Goal: Transaction & Acquisition: Book appointment/travel/reservation

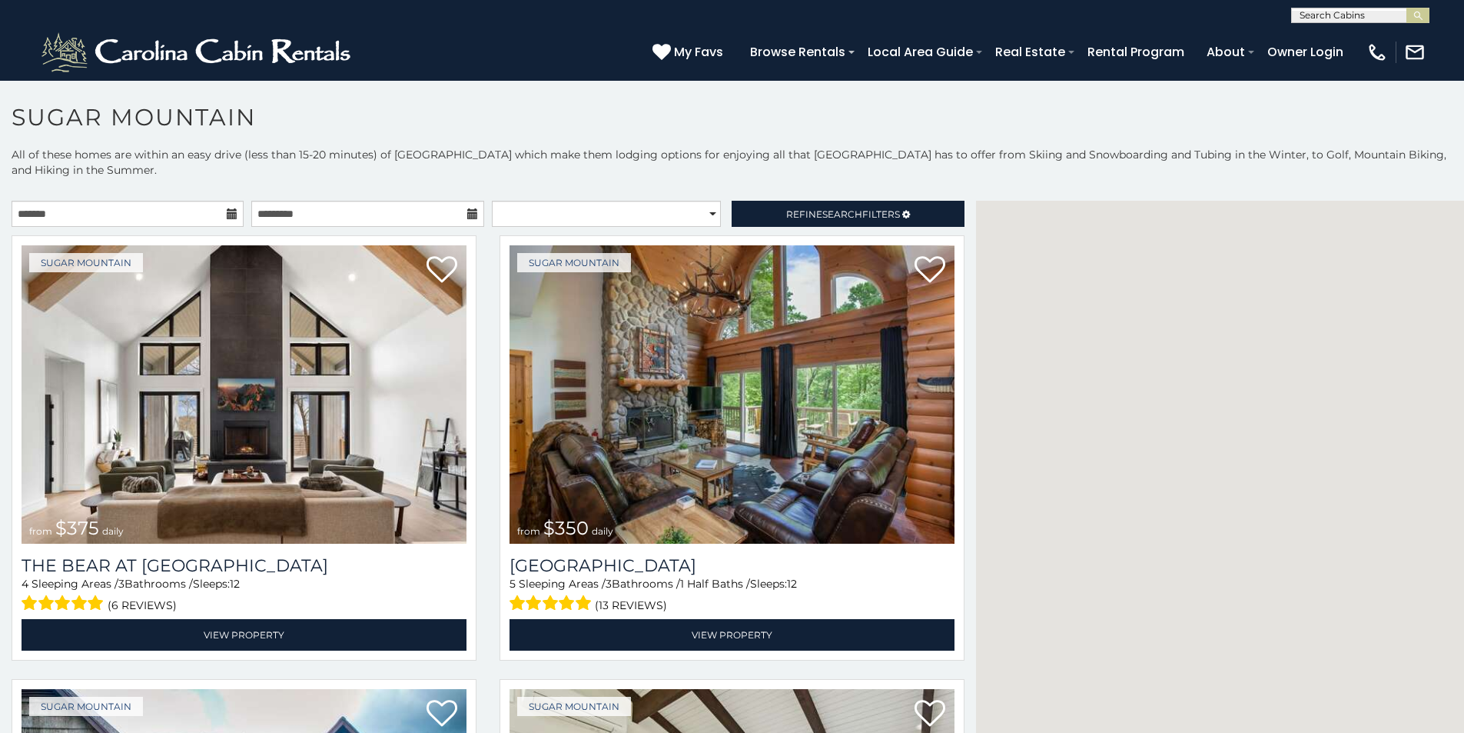
scroll to position [32, 0]
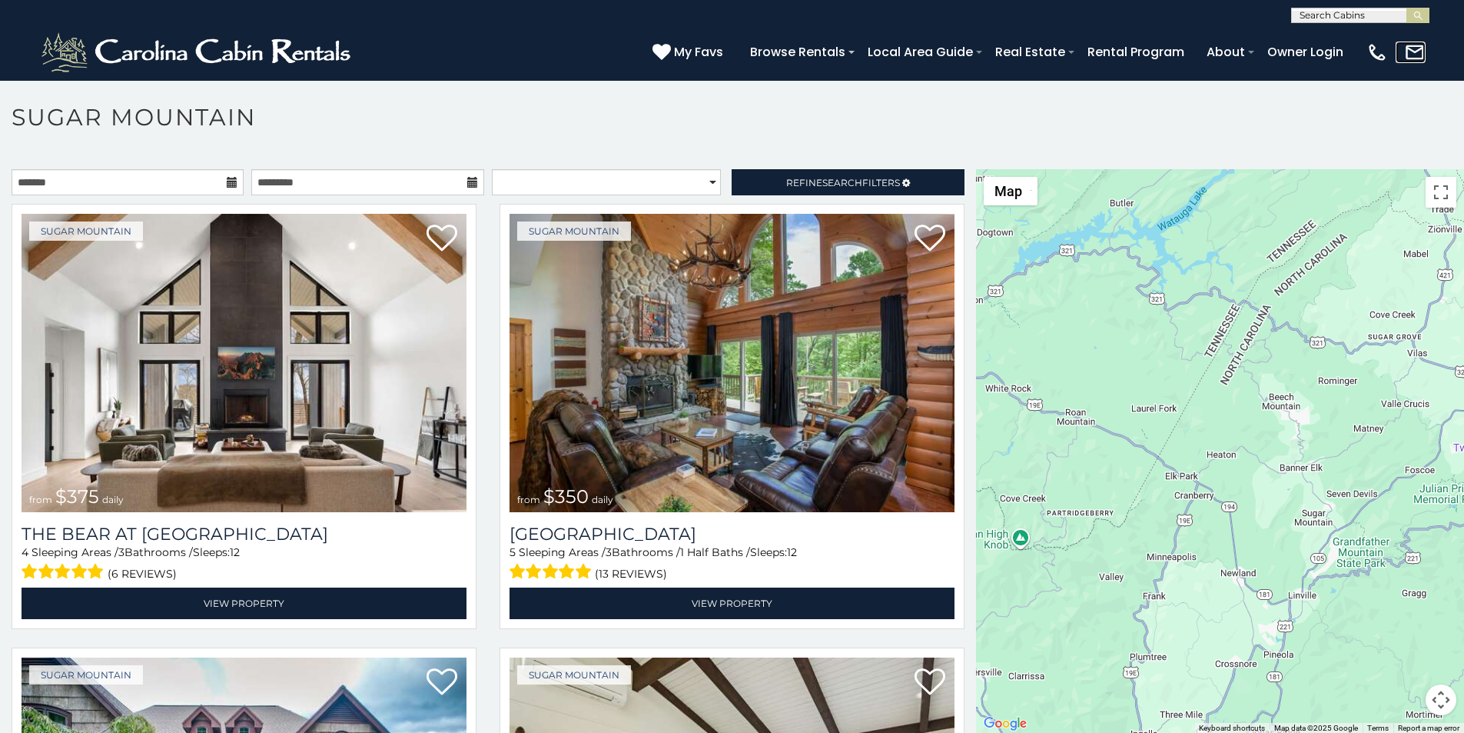
click at [1417, 55] on link at bounding box center [1411, 53] width 30 height 22
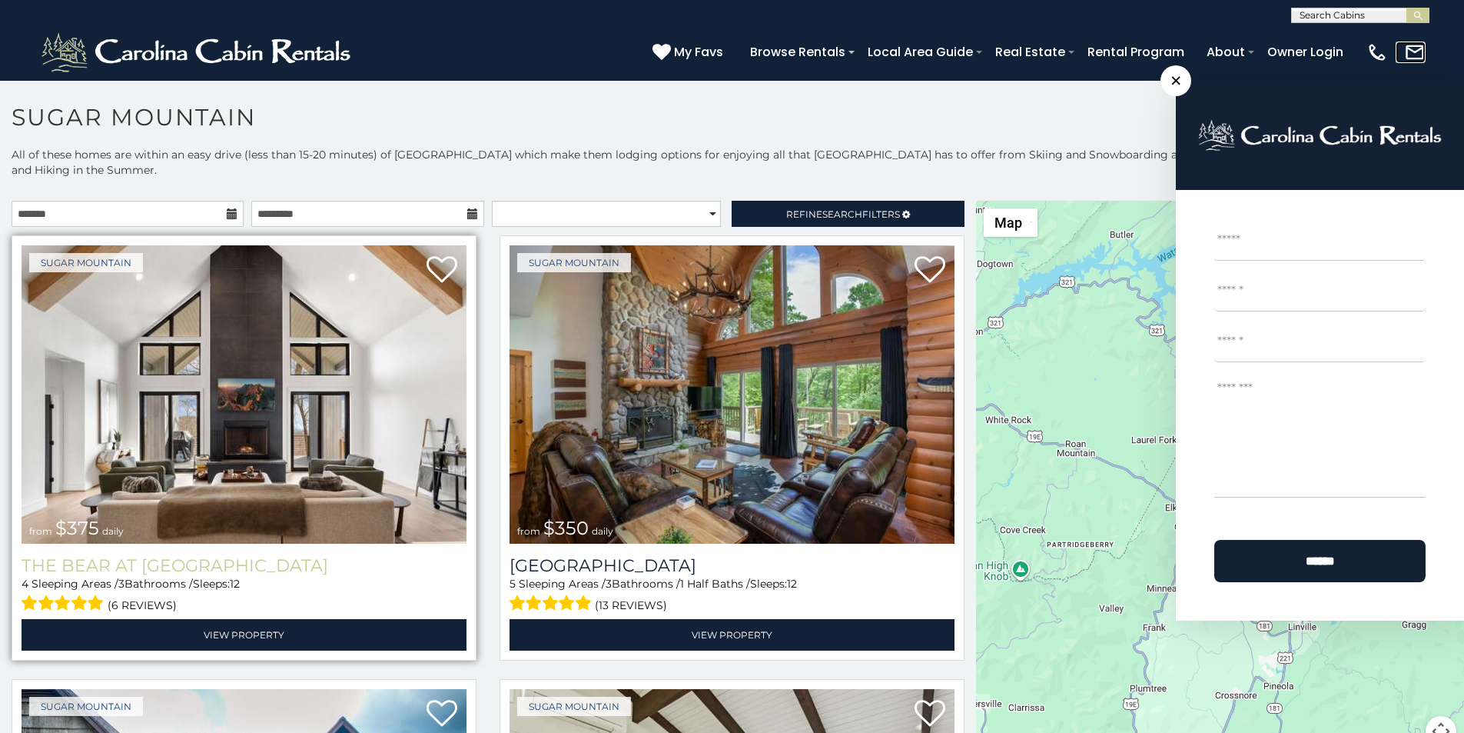
scroll to position [96, 0]
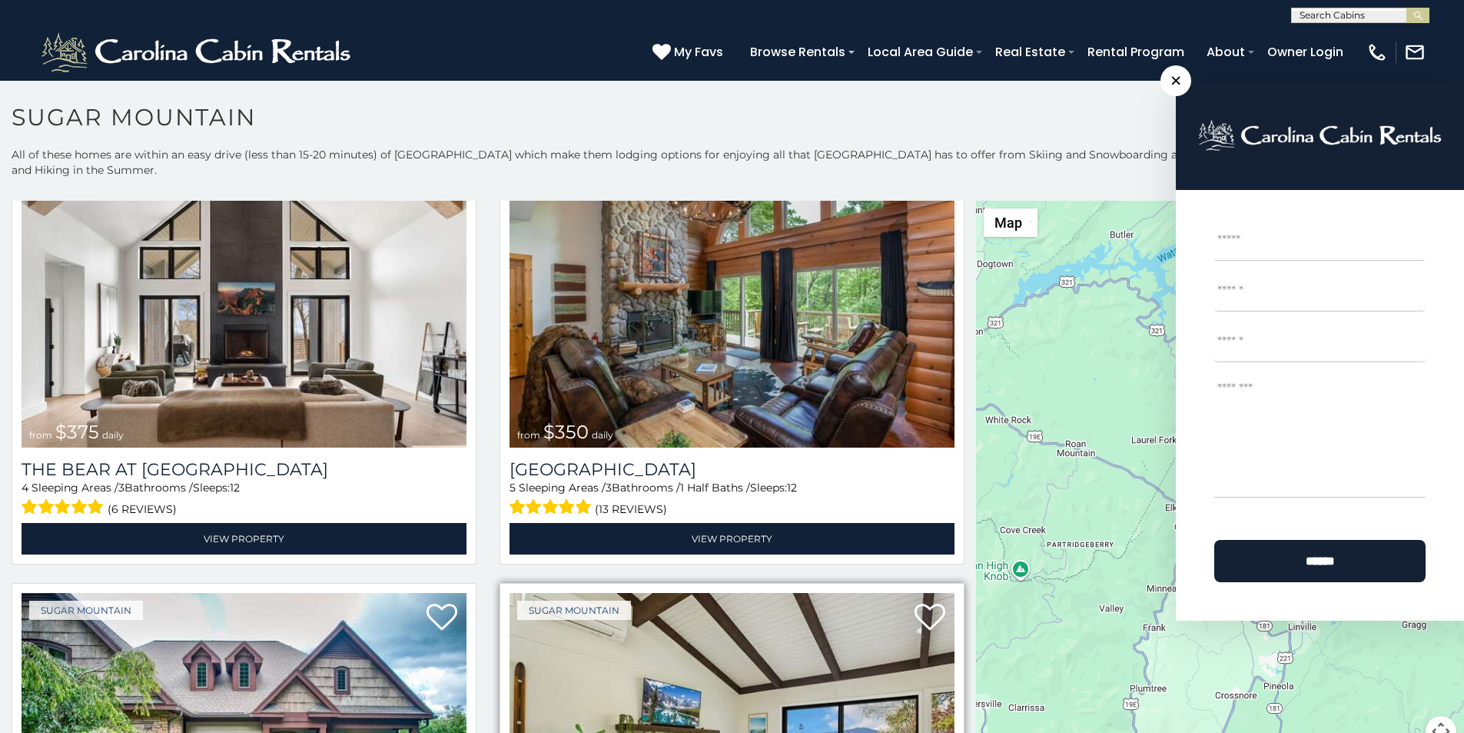
click at [510, 729] on img at bounding box center [732, 742] width 445 height 298
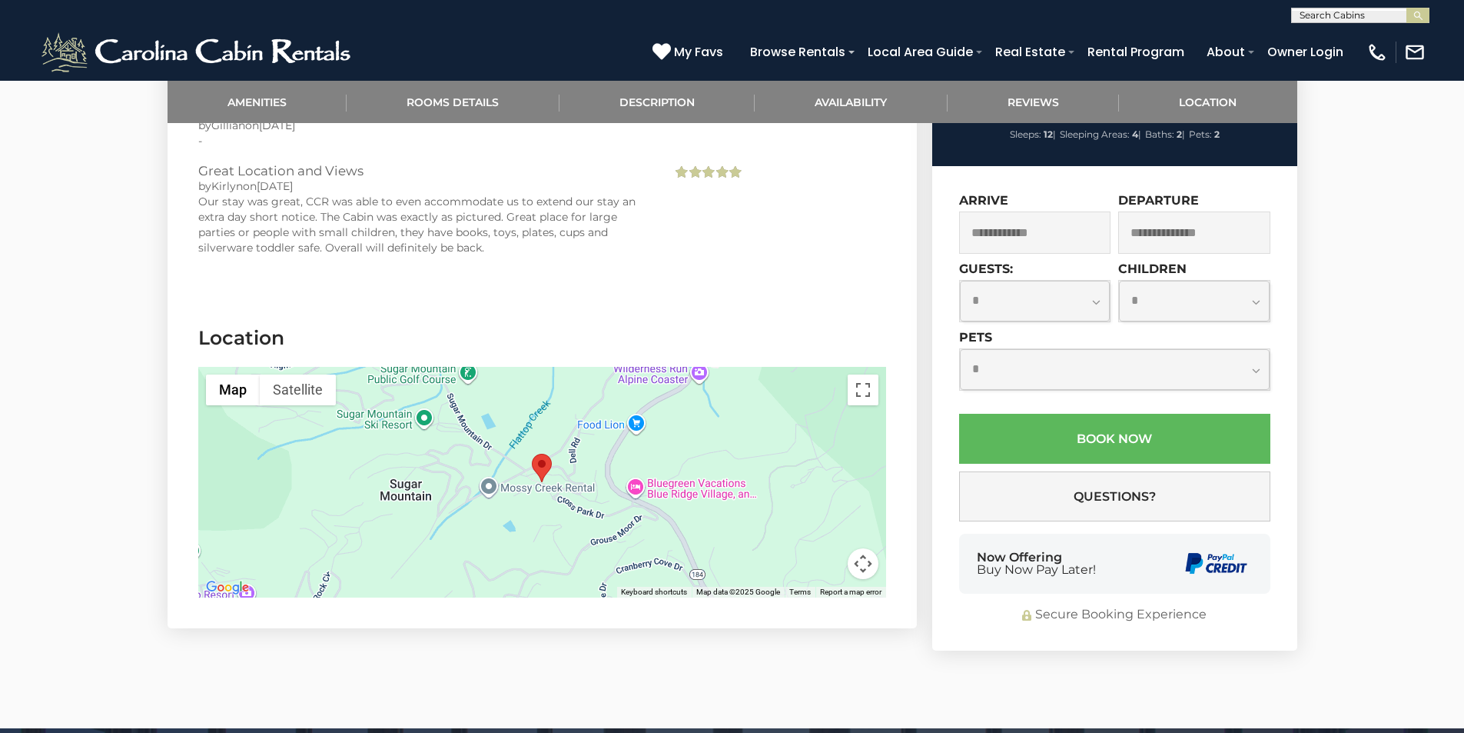
scroll to position [3075, 0]
